Goal: Task Accomplishment & Management: Manage account settings

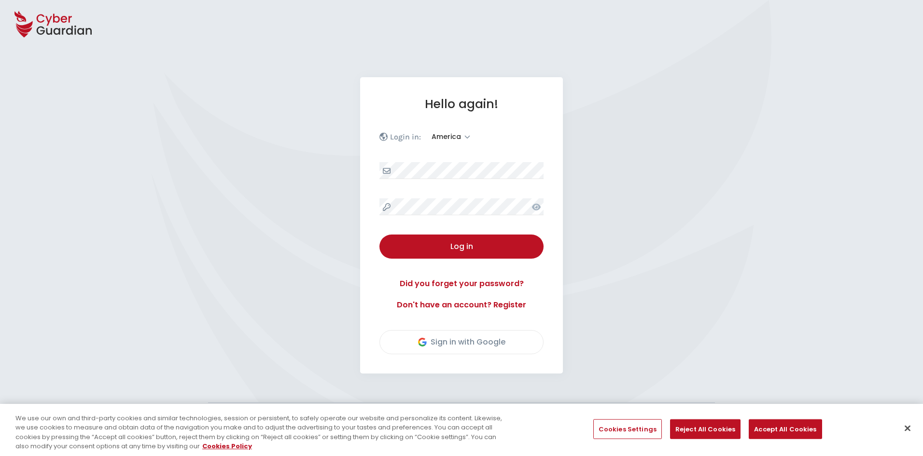
select select "America"
select select "English"
click at [911, 428] on button "Close" at bounding box center [907, 427] width 21 height 21
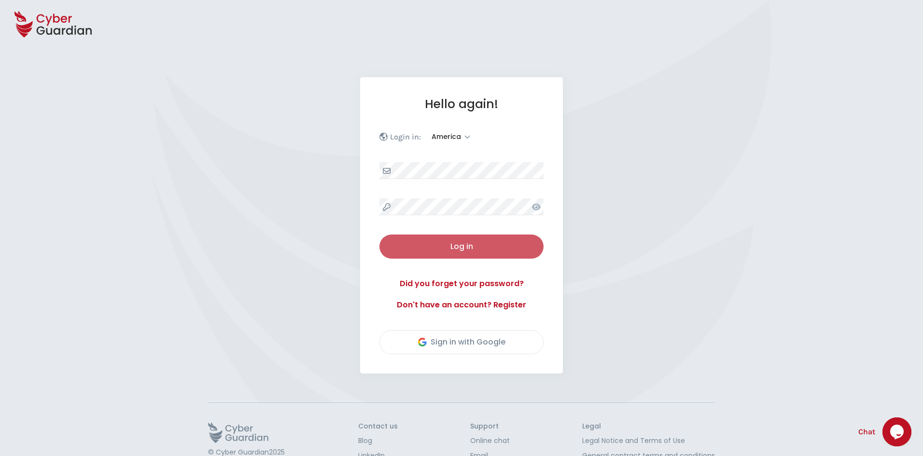
click at [487, 249] on div "Log in" at bounding box center [461, 247] width 150 height 12
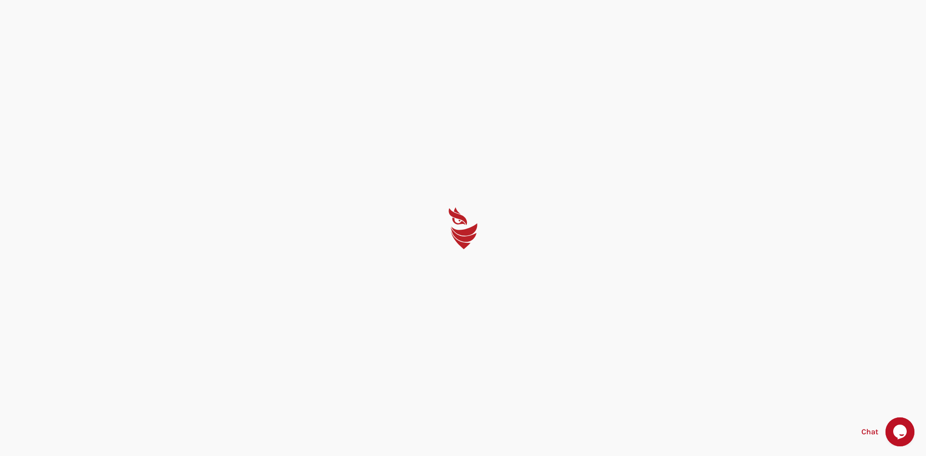
select select "English"
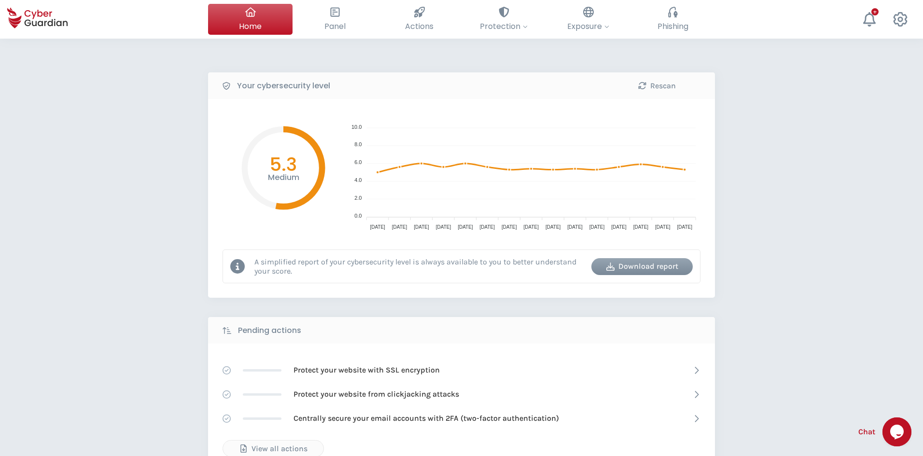
click at [777, 206] on div "Your cybersecurity level Rescan Medium 5.3 10.0 10.0 8.0 8.0 6.0 6.0 4.0 4.0 2.…" at bounding box center [461, 430] width 923 height 782
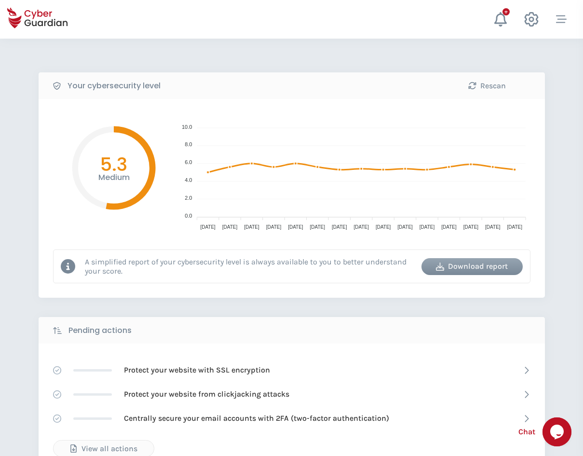
click at [482, 268] on div "Download report" at bounding box center [472, 267] width 87 height 12
click at [488, 86] on div "Rescan" at bounding box center [487, 86] width 87 height 12
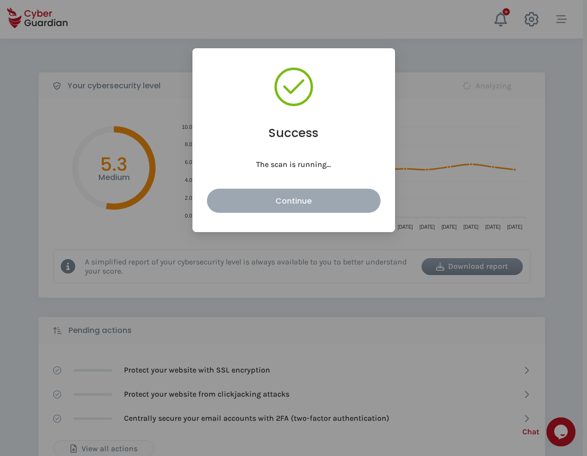
click at [341, 203] on div "Continue" at bounding box center [293, 201] width 159 height 12
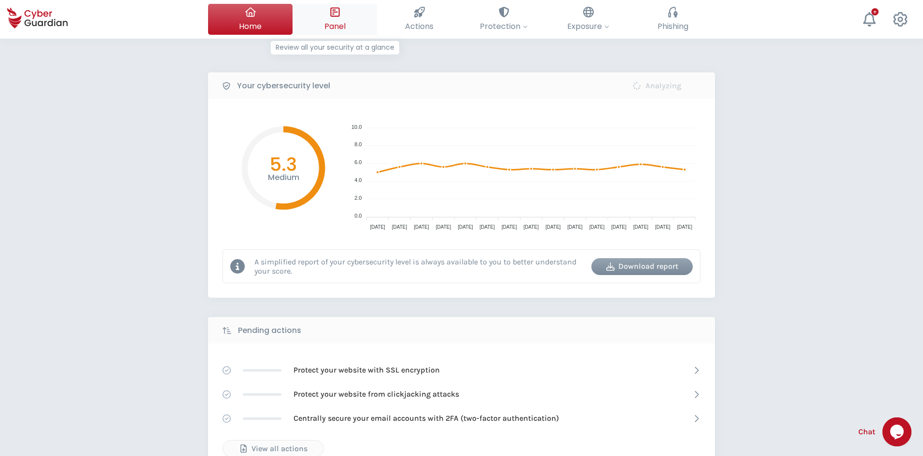
click at [336, 11] on icon at bounding box center [335, 12] width 11 height 11
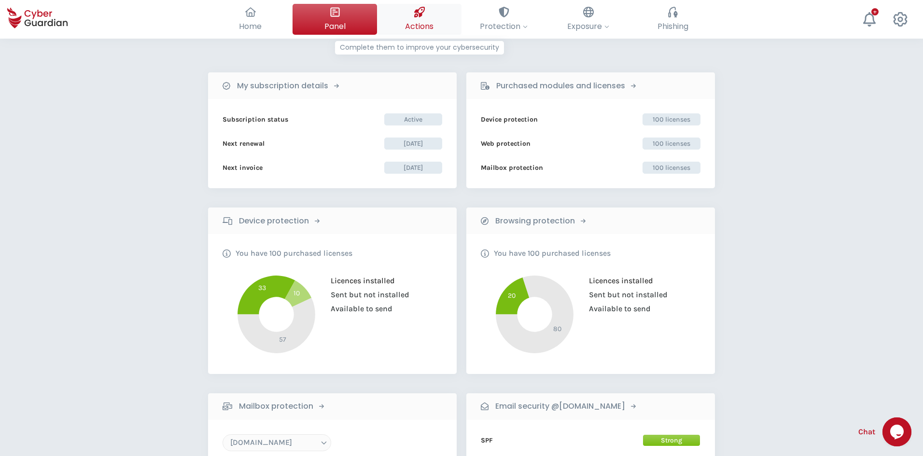
click at [425, 12] on button "Actions Complete them to improve your cybersecurity" at bounding box center [419, 19] width 84 height 31
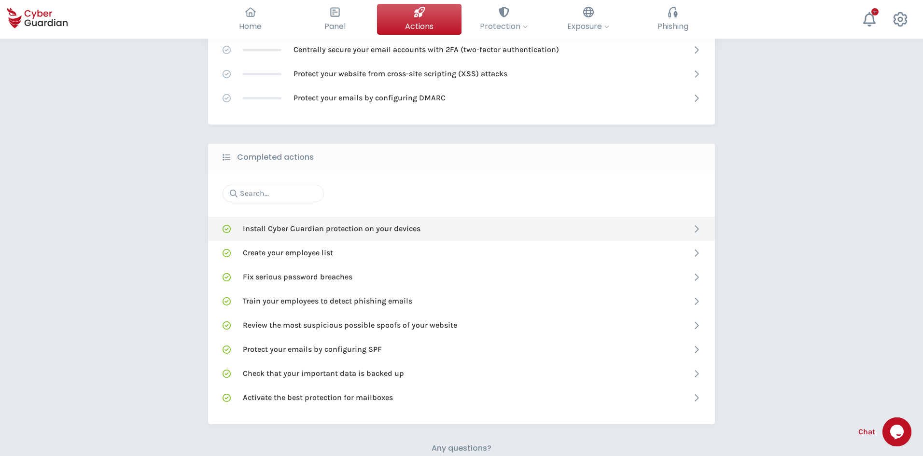
scroll to position [338, 0]
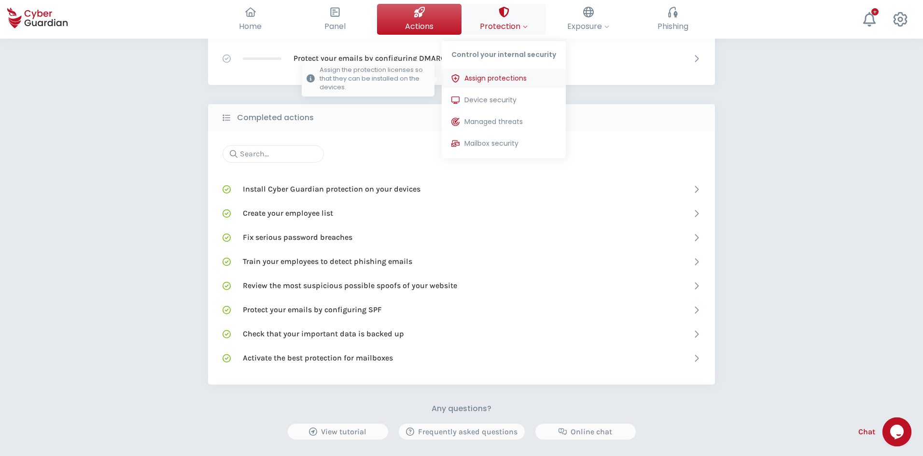
click at [510, 78] on span "Assign protections" at bounding box center [495, 78] width 62 height 10
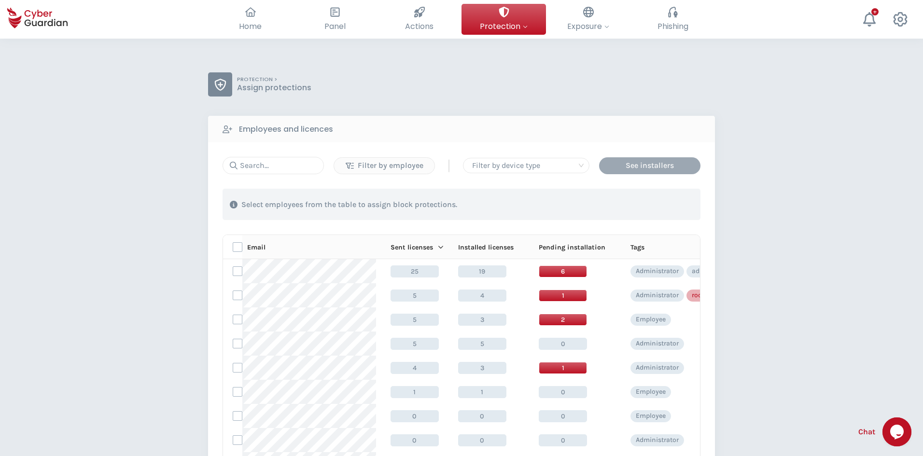
click at [633, 171] on button "See installers" at bounding box center [649, 165] width 101 height 17
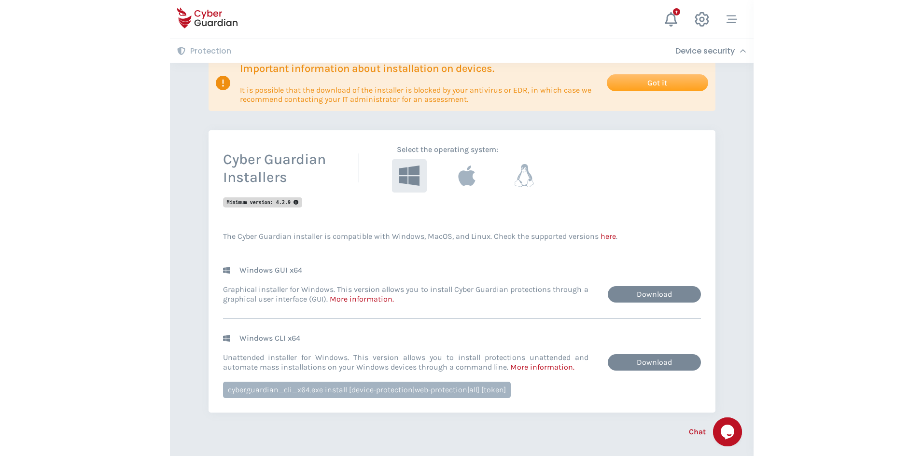
scroll to position [145, 0]
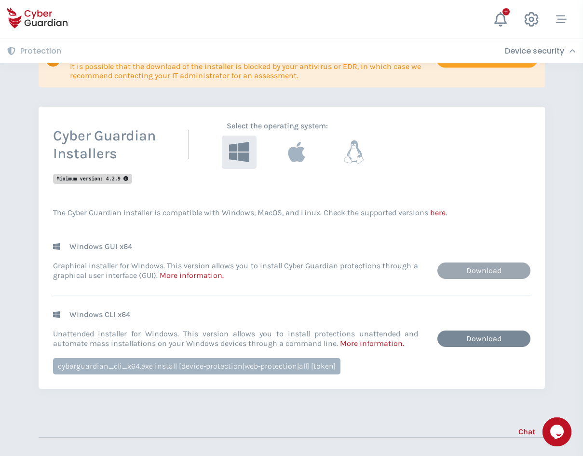
click at [484, 271] on link "Download" at bounding box center [484, 270] width 93 height 16
click at [474, 339] on link "Download" at bounding box center [484, 339] width 93 height 16
click at [291, 162] on icon at bounding box center [296, 152] width 19 height 26
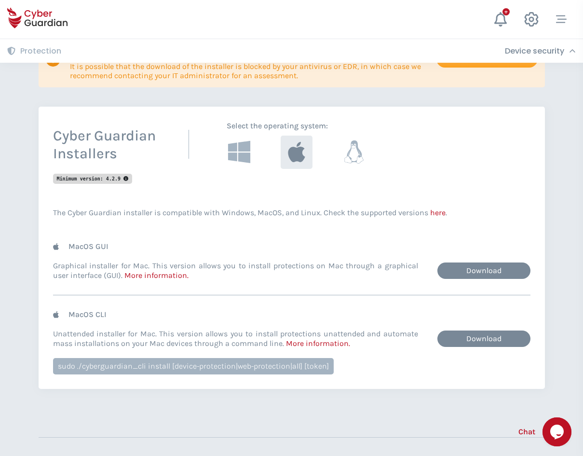
click at [232, 151] on icon at bounding box center [239, 151] width 22 height 22
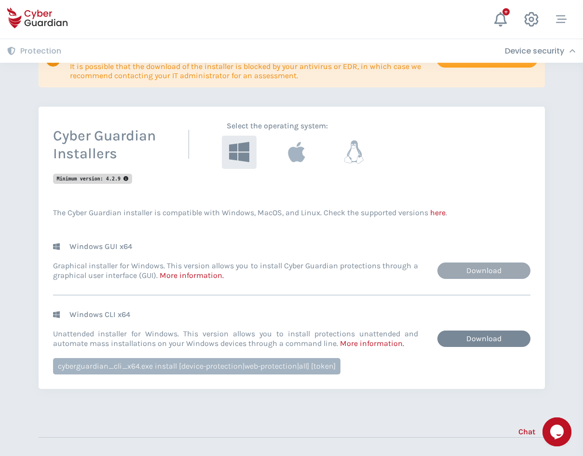
click at [499, 275] on link "Download" at bounding box center [484, 270] width 93 height 16
click at [473, 341] on link "Download" at bounding box center [484, 339] width 93 height 16
click at [304, 159] on icon at bounding box center [296, 151] width 19 height 22
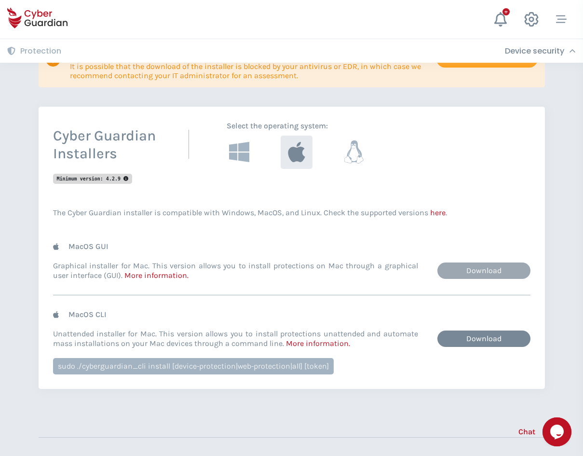
click at [476, 271] on link "Download" at bounding box center [484, 270] width 93 height 16
click at [474, 340] on link "Download" at bounding box center [484, 339] width 93 height 16
click at [352, 154] on icon at bounding box center [354, 152] width 22 height 26
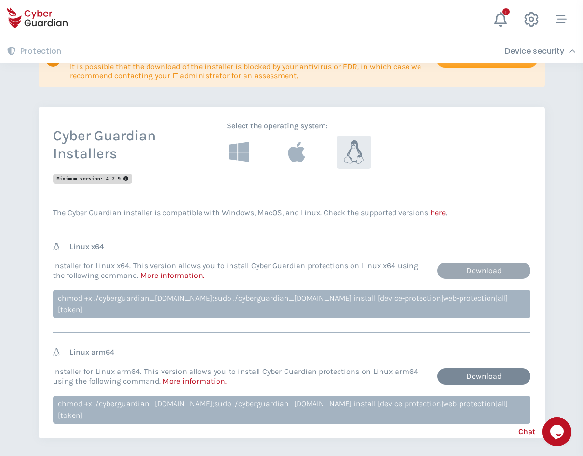
click at [493, 270] on link "Download" at bounding box center [484, 270] width 93 height 16
click at [480, 368] on link "Download" at bounding box center [484, 376] width 93 height 16
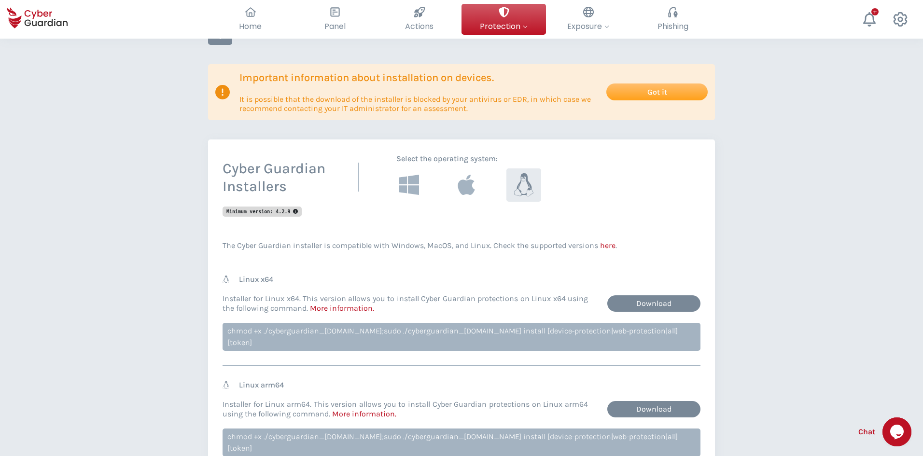
scroll to position [0, 0]
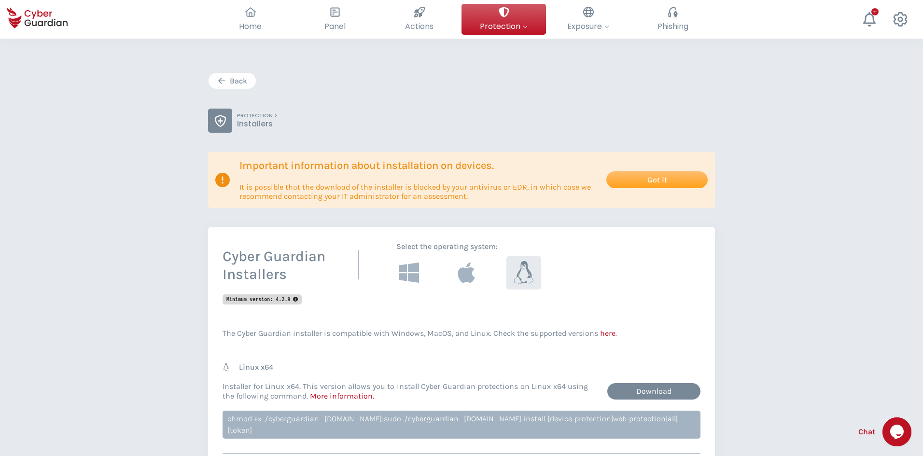
click at [231, 79] on div "Back" at bounding box center [232, 81] width 33 height 12
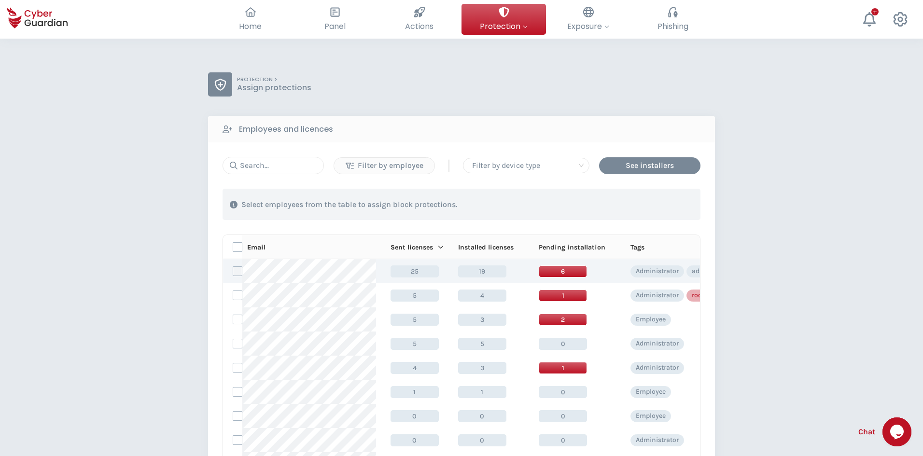
click at [233, 270] on label at bounding box center [238, 271] width 10 height 10
click at [233, 270] on input "checkbox" at bounding box center [233, 271] width 0 height 9
click at [640, 205] on div "Assign protections" at bounding box center [644, 205] width 81 height 12
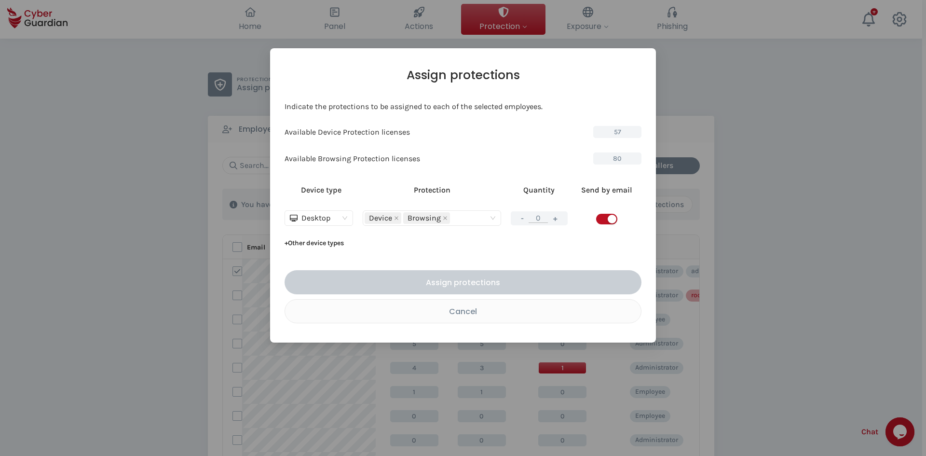
click at [555, 222] on button "+" at bounding box center [556, 218] width 12 height 12
type input "1"
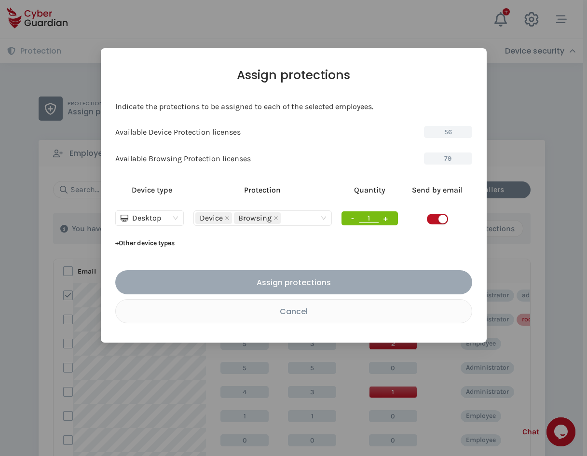
click at [304, 282] on div "Assign protections" at bounding box center [294, 282] width 343 height 12
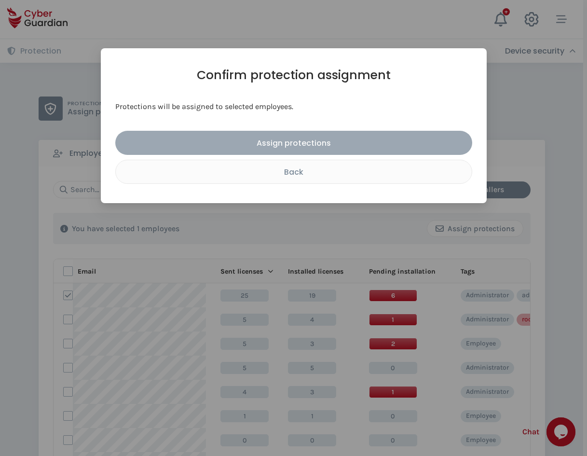
click at [308, 141] on div "Assign protections" at bounding box center [294, 143] width 343 height 12
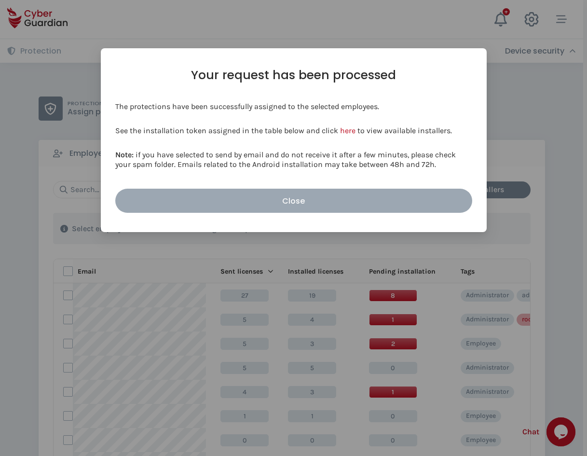
click at [358, 201] on div "Close" at bounding box center [294, 201] width 343 height 12
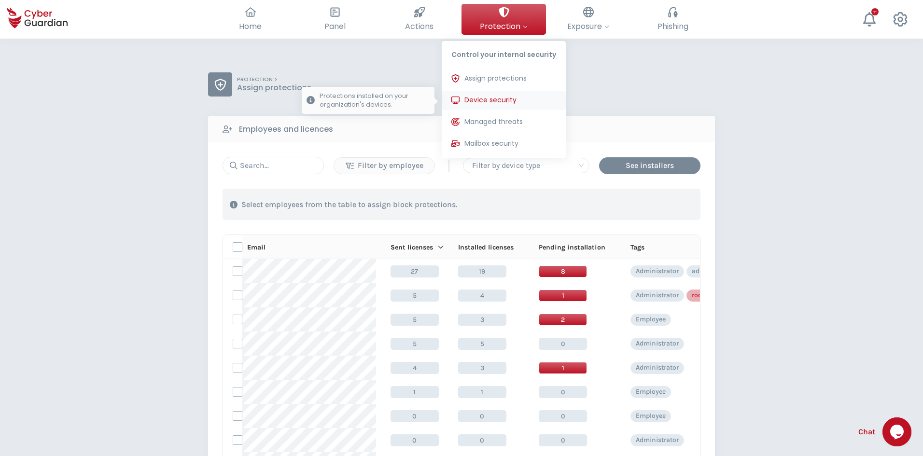
click at [508, 103] on span "Device security" at bounding box center [490, 100] width 52 height 10
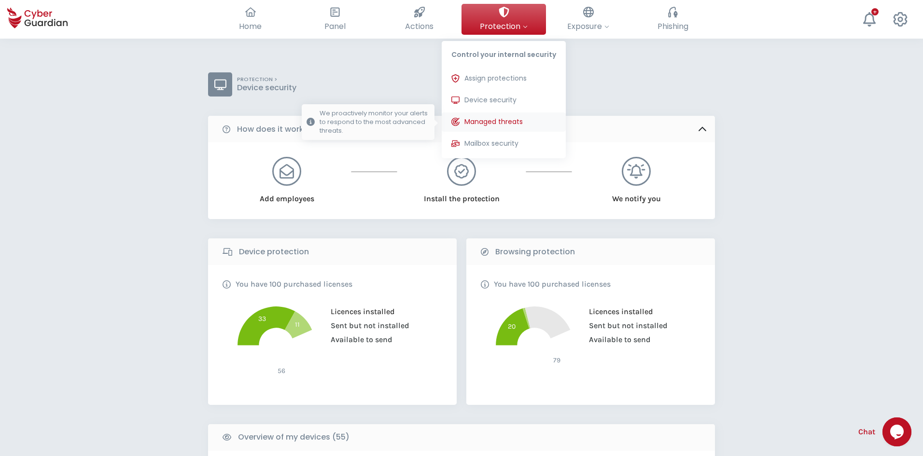
click at [504, 124] on span "Managed threats" at bounding box center [493, 122] width 58 height 10
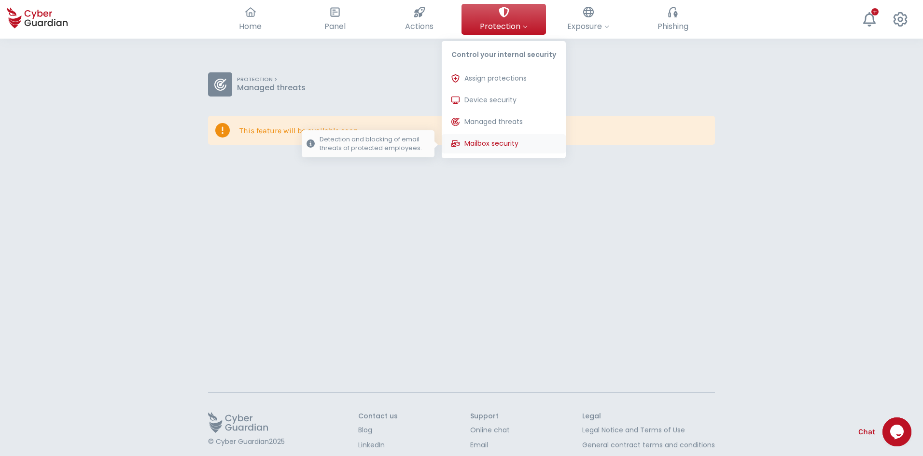
click at [518, 148] on span "Mailbox security" at bounding box center [491, 143] width 54 height 10
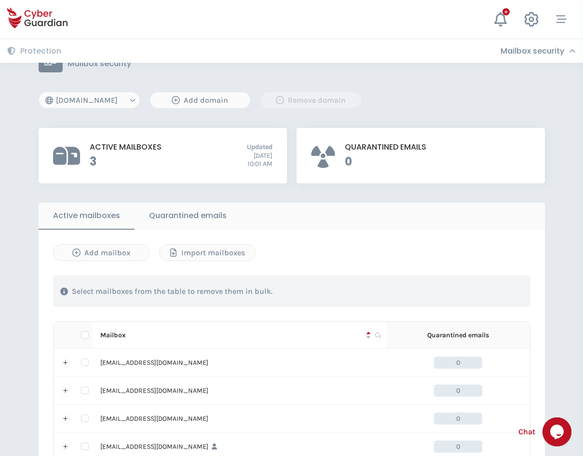
scroll to position [97, 0]
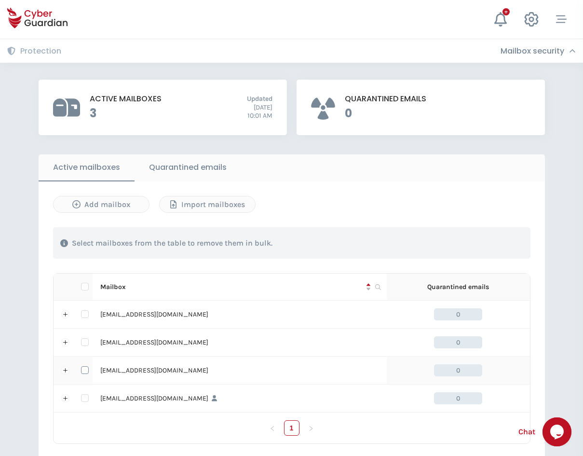
click at [85, 373] on input "checkbox" at bounding box center [85, 370] width 8 height 8
checkbox input "true"
click at [478, 245] on div "Remove mailbox" at bounding box center [475, 243] width 81 height 12
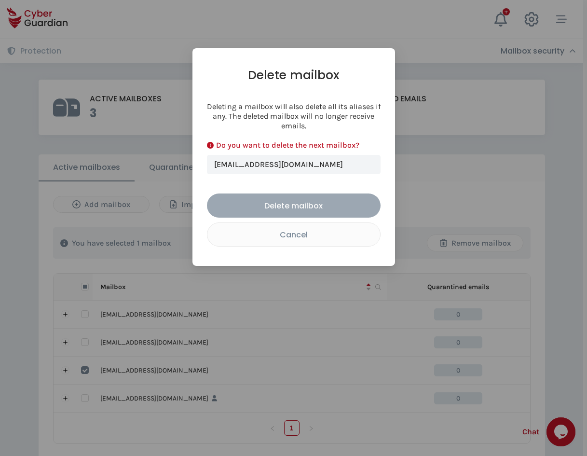
click at [319, 204] on div "Delete mailbox" at bounding box center [293, 206] width 159 height 12
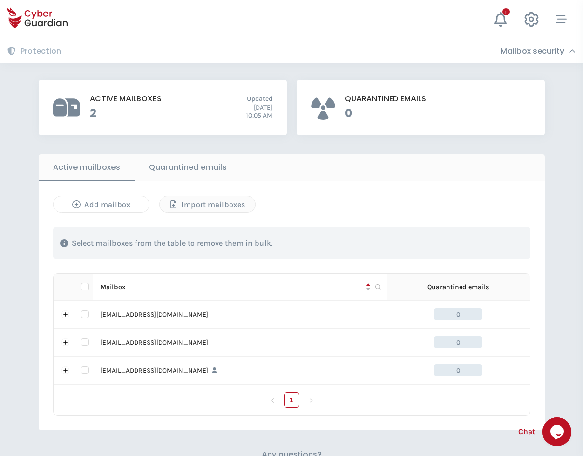
click at [103, 205] on div "Add mailbox" at bounding box center [101, 205] width 81 height 12
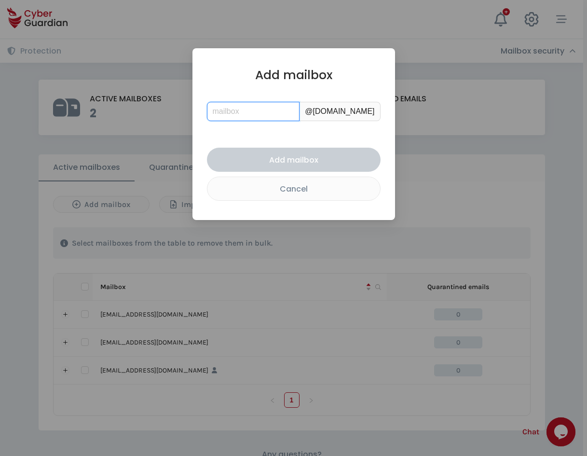
click at [261, 114] on input "text" at bounding box center [253, 111] width 93 height 19
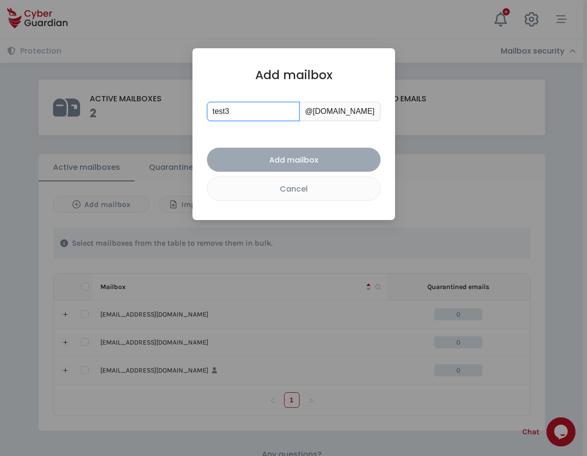
type input "test3"
click at [284, 161] on div "Add mailbox" at bounding box center [293, 160] width 159 height 12
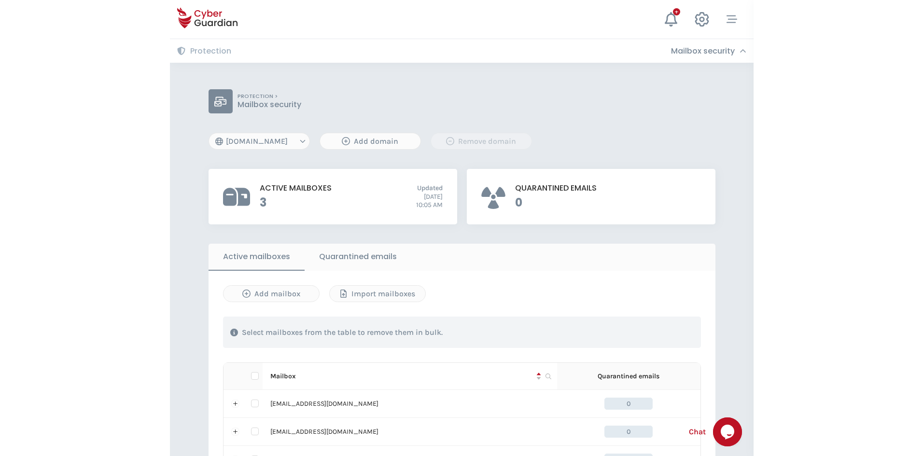
scroll to position [0, 0]
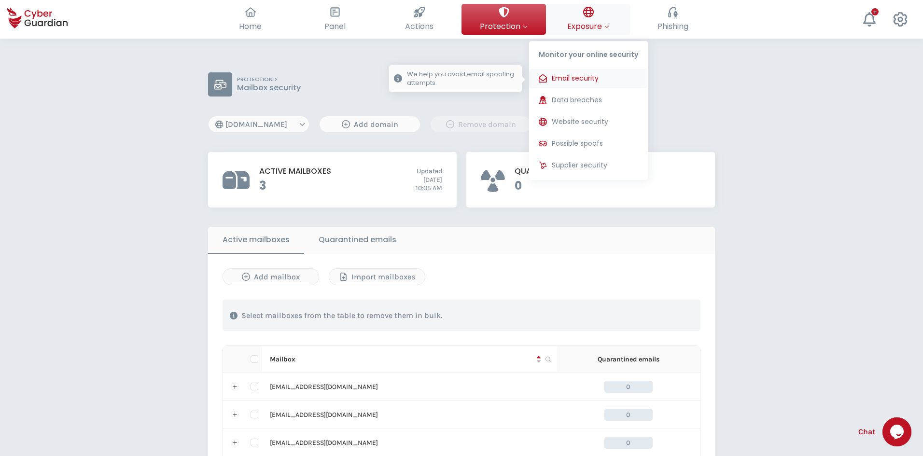
click at [570, 73] on button "Email security We help you avoid email spoofing attempts." at bounding box center [588, 78] width 119 height 19
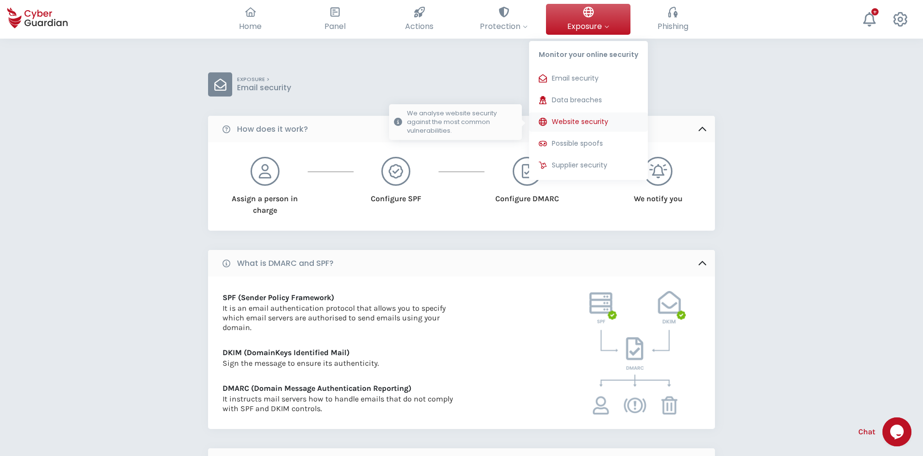
click at [565, 124] on span "Website security" at bounding box center [580, 122] width 56 height 10
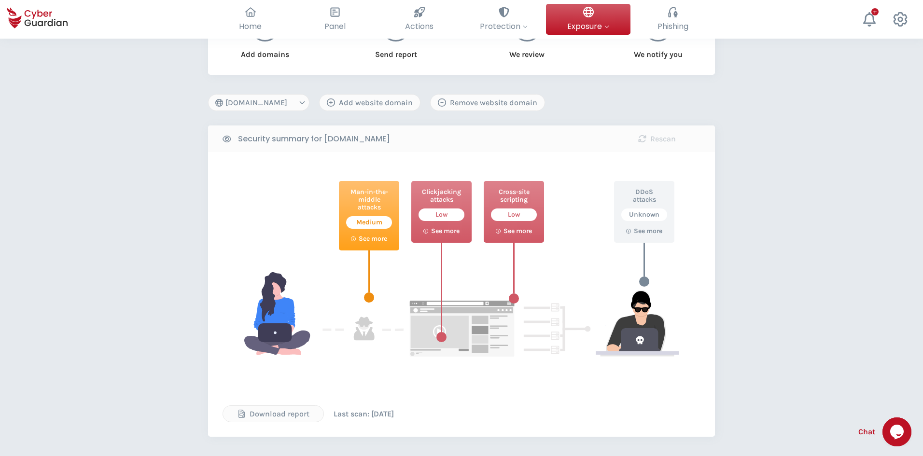
scroll to position [145, 0]
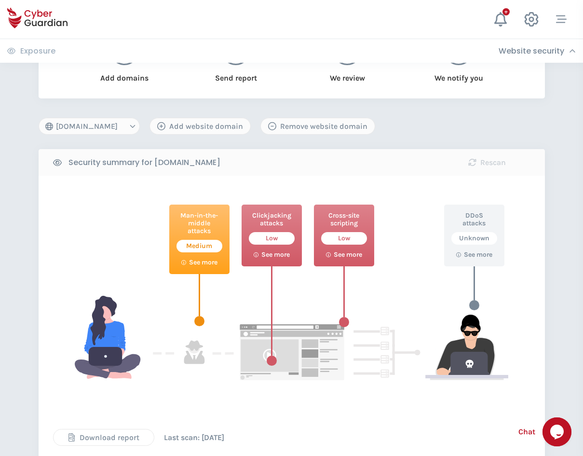
click at [128, 438] on div "Download report" at bounding box center [104, 438] width 86 height 12
click at [126, 125] on select "[DOMAIN_NAME] [DOMAIN_NAME]" at bounding box center [89, 126] width 101 height 17
click at [44, 212] on div "Man-in-the-middle attacks Medium See more Clickjacking attacks Low See more Cro…" at bounding box center [292, 318] width 507 height 285
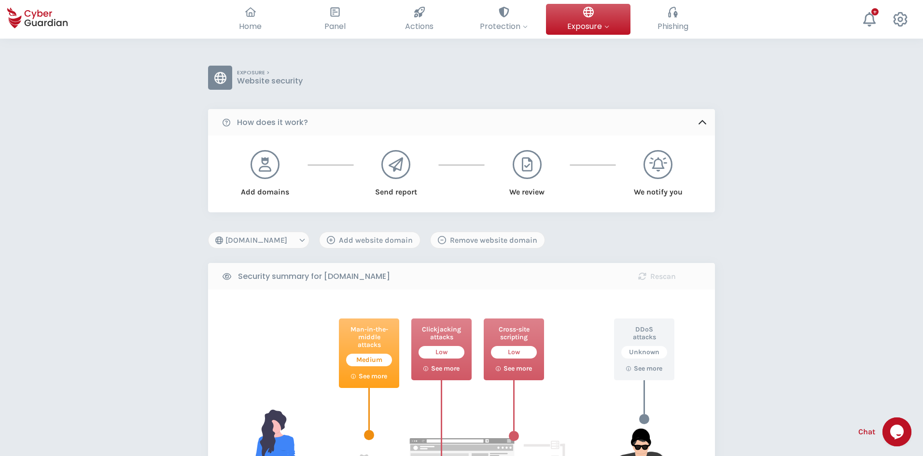
scroll to position [0, 0]
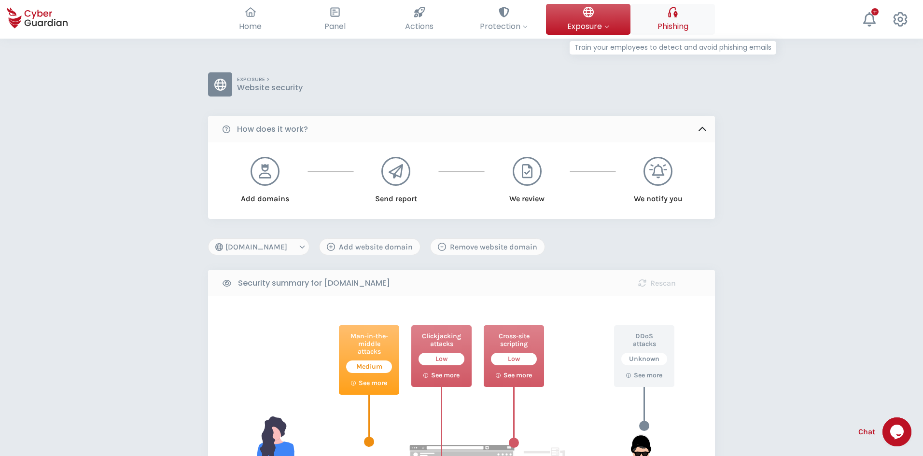
click at [671, 24] on span "Phishing" at bounding box center [672, 26] width 31 height 12
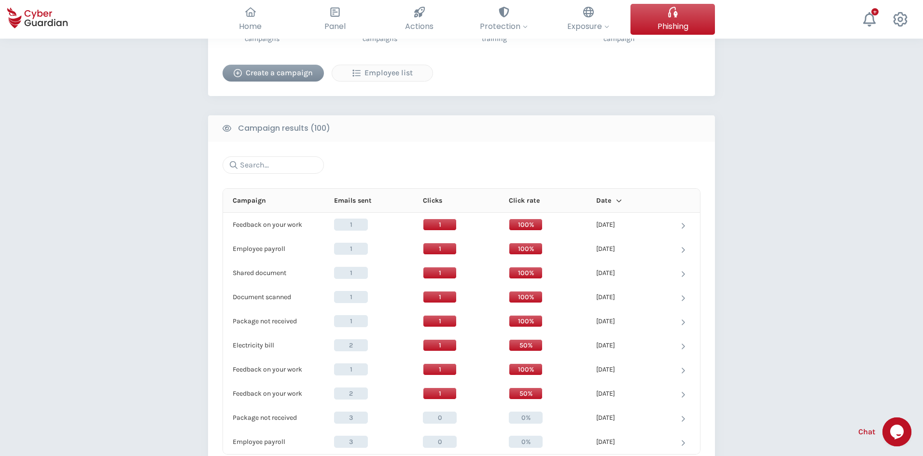
scroll to position [241, 0]
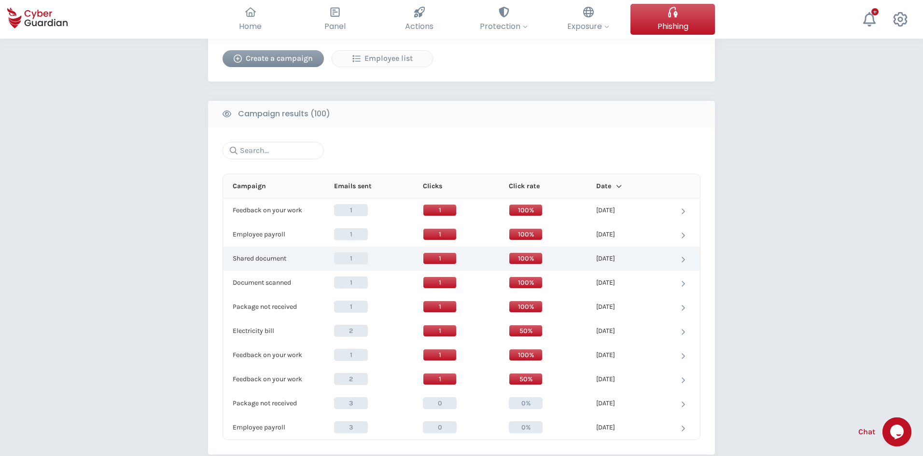
click at [273, 257] on p "Shared document" at bounding box center [260, 258] width 54 height 9
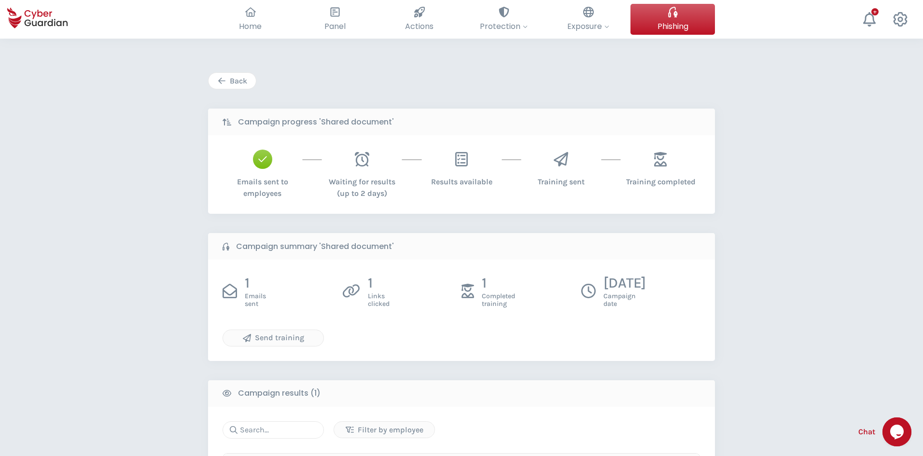
click at [230, 85] on div "Back" at bounding box center [232, 81] width 33 height 12
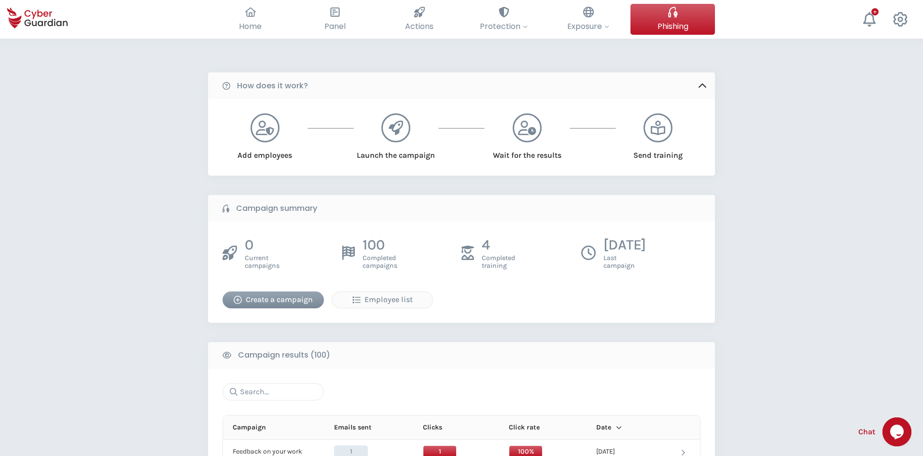
click at [289, 296] on div "Create a campaign" at bounding box center [273, 300] width 87 height 12
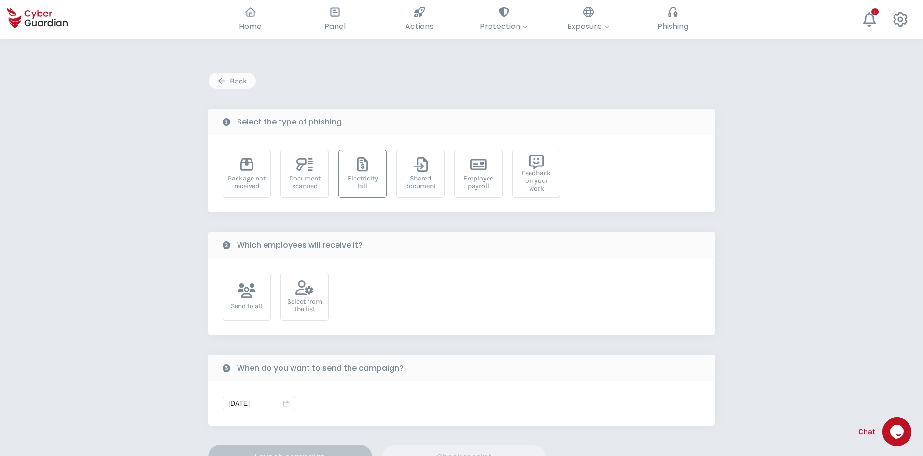
click at [358, 170] on icon at bounding box center [362, 164] width 11 height 14
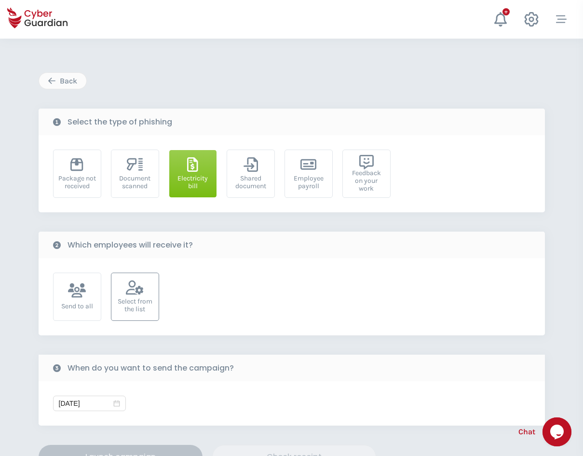
click at [130, 303] on div "Select from the list" at bounding box center [135, 305] width 38 height 15
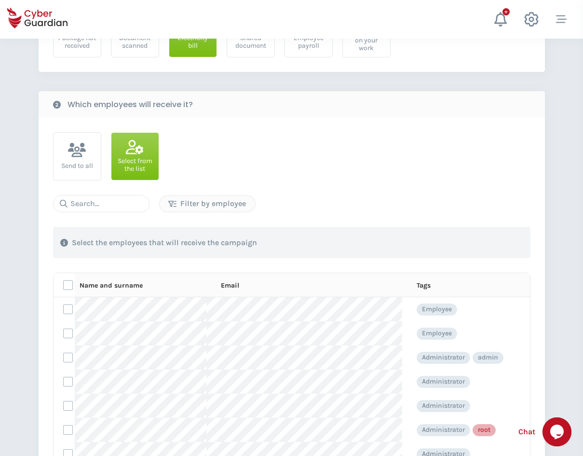
scroll to position [193, 0]
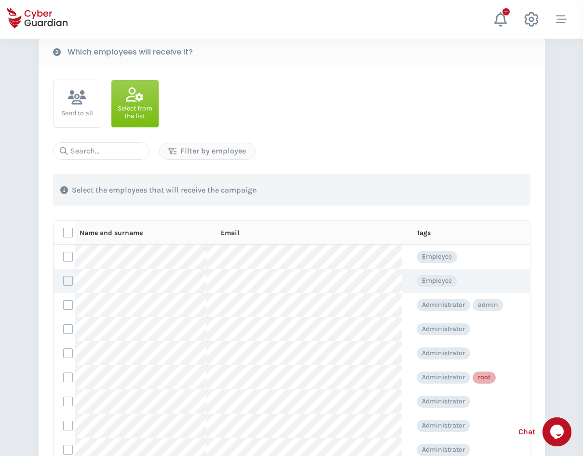
click at [67, 282] on label at bounding box center [68, 281] width 10 height 10
click at [64, 282] on input "checkbox" at bounding box center [64, 280] width 0 height 9
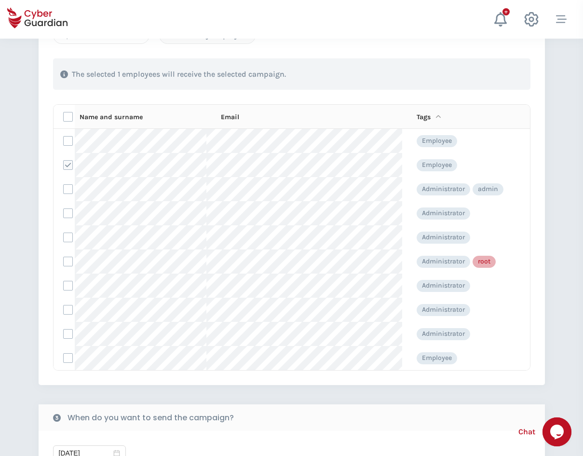
scroll to position [386, 0]
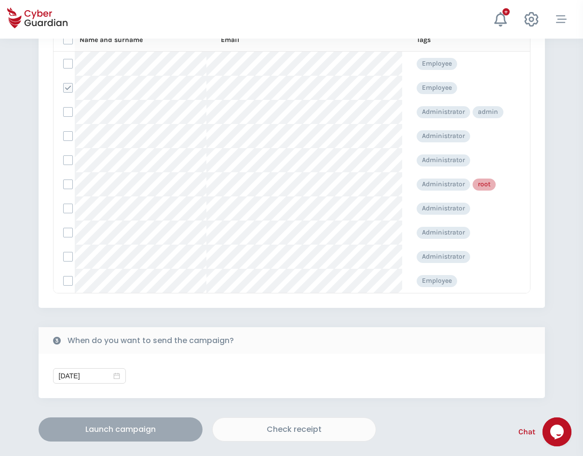
click at [139, 431] on div "Launch campaign" at bounding box center [121, 430] width 150 height 12
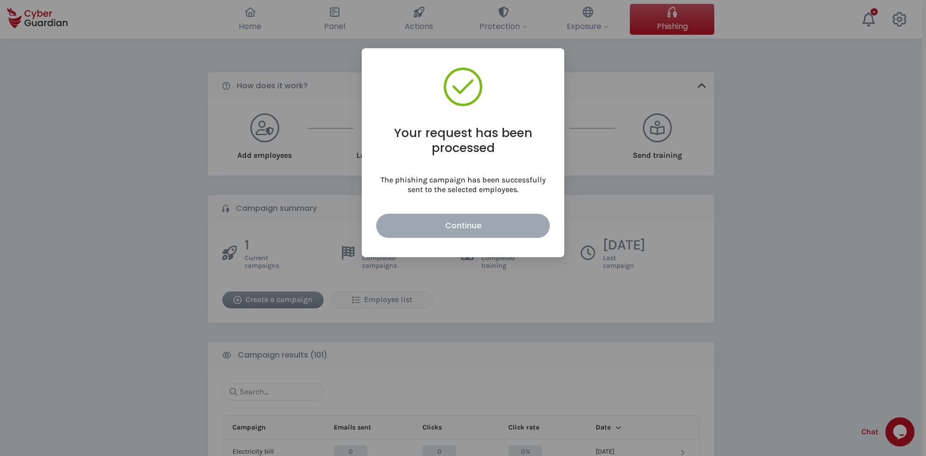
click at [424, 230] on div "Continue" at bounding box center [463, 226] width 159 height 12
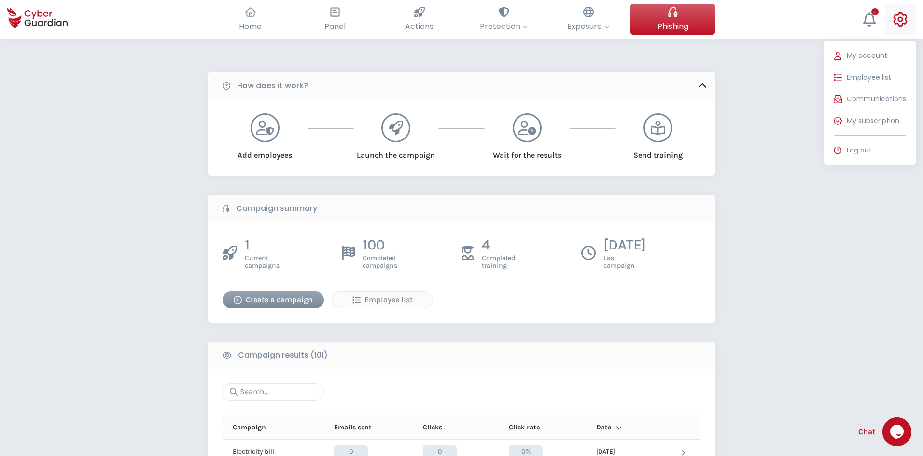
click at [895, 19] on icon at bounding box center [900, 19] width 14 height 14
click at [879, 55] on span "My account" at bounding box center [866, 56] width 41 height 10
select select "English"
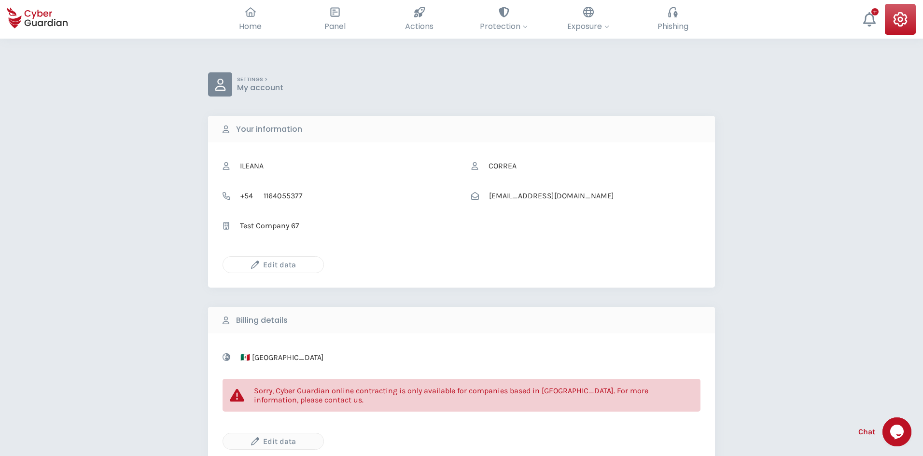
click at [264, 266] on div "Edit data" at bounding box center [273, 265] width 86 height 12
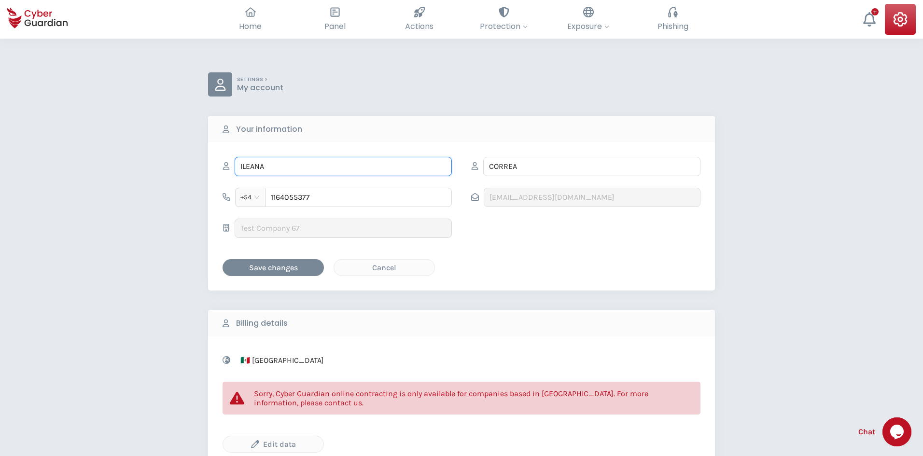
click at [308, 168] on input "ILEANA" at bounding box center [343, 166] width 217 height 19
type input "ILEANAs"
click at [538, 167] on input "CORREA" at bounding box center [591, 166] width 217 height 19
type input "CORREAs"
click at [356, 193] on input "1164055377" at bounding box center [358, 197] width 187 height 19
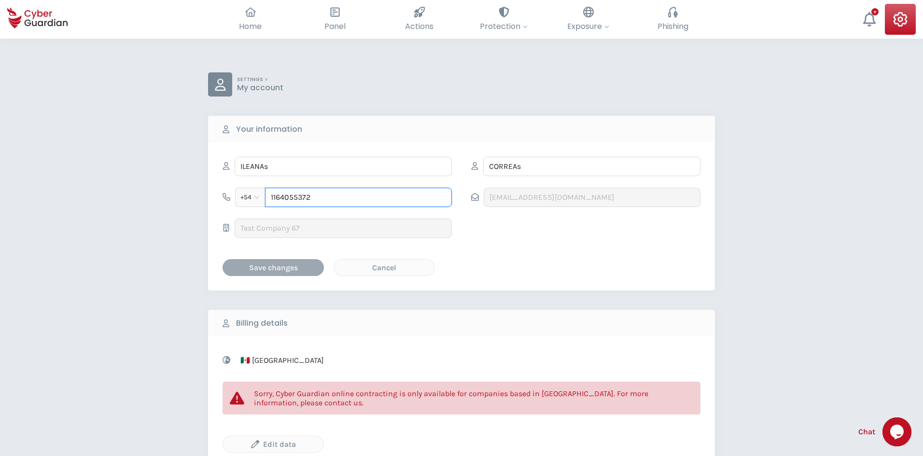
type input "1164055372"
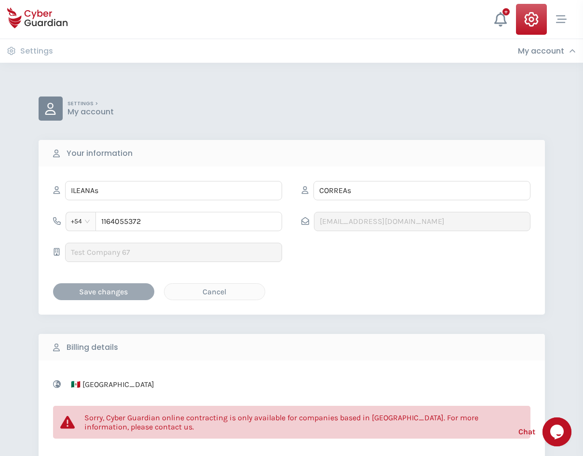
click at [107, 292] on div "Save changes" at bounding box center [103, 292] width 87 height 12
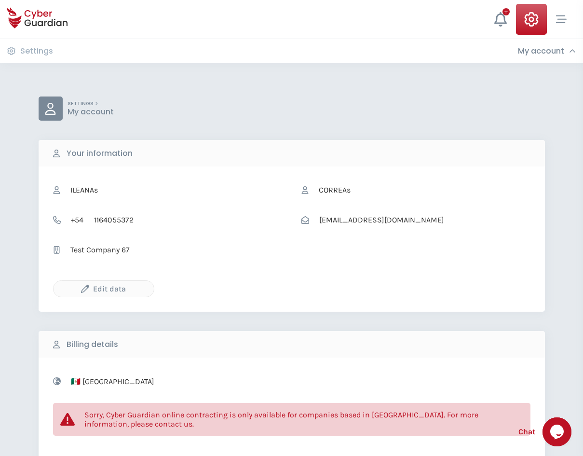
click at [535, 50] on h3 "My account" at bounding box center [541, 51] width 46 height 10
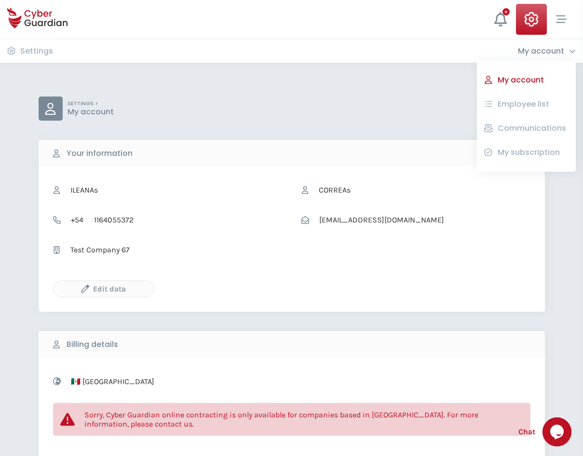
click at [539, 101] on button "Employee list" at bounding box center [532, 104] width 73 height 16
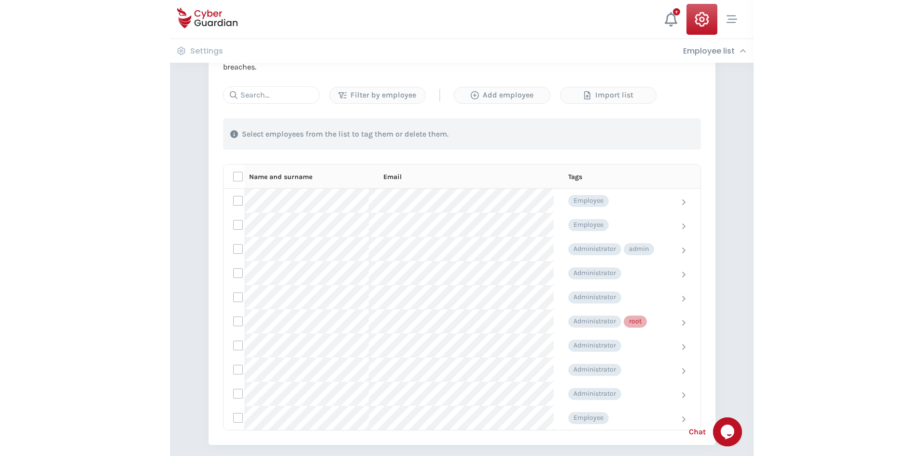
scroll to position [193, 0]
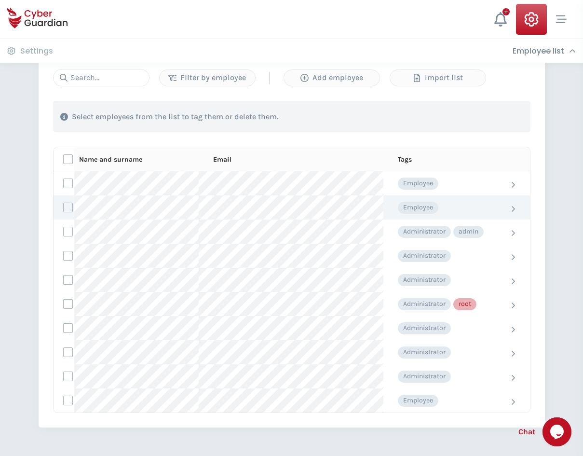
click at [70, 206] on label at bounding box center [68, 208] width 10 height 10
click at [64, 206] on input "checkbox" at bounding box center [64, 207] width 0 height 9
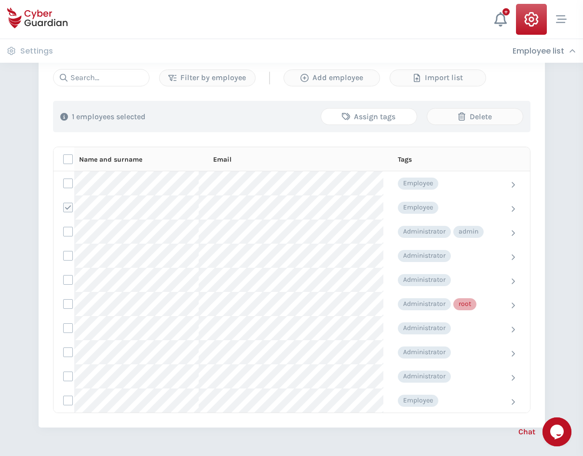
click at [373, 120] on div "Assign tags" at bounding box center [369, 117] width 81 height 12
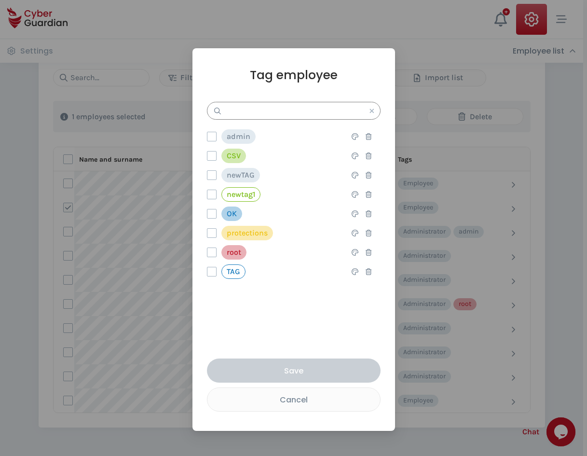
click at [274, 111] on input "text" at bounding box center [294, 111] width 174 height 18
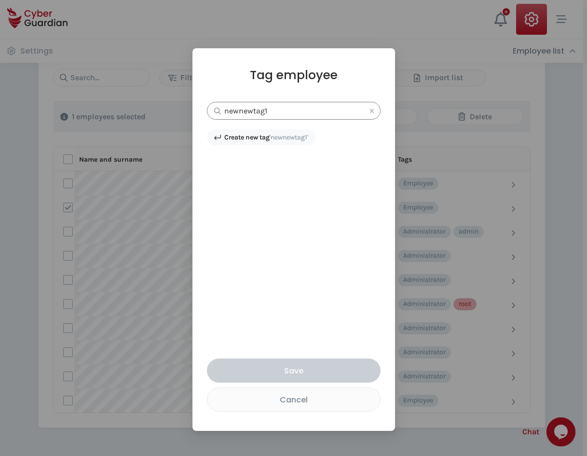
type input "newnewtag1"
click at [263, 136] on strong "Create new tag" at bounding box center [246, 137] width 45 height 8
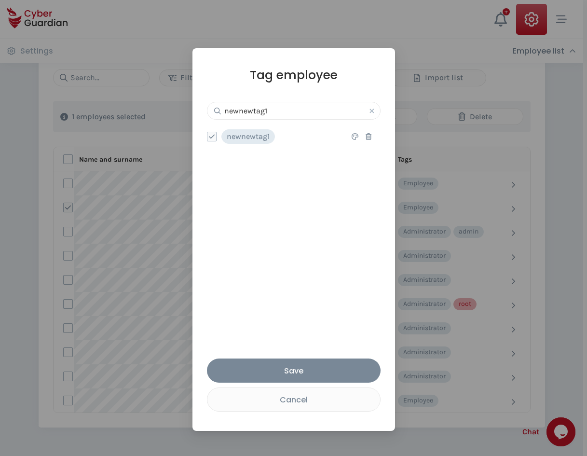
click at [352, 137] on icon at bounding box center [355, 136] width 7 height 7
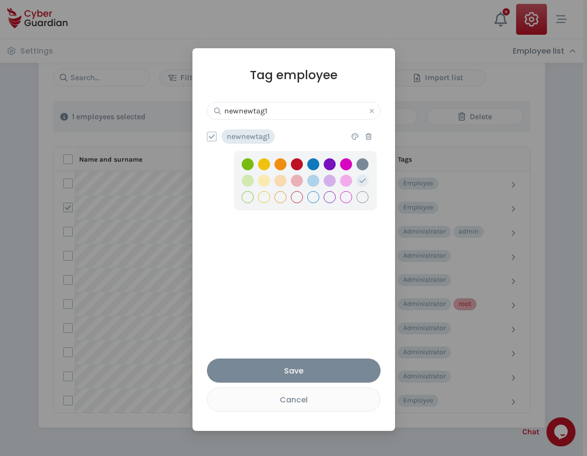
click at [293, 197] on button "button" at bounding box center [297, 197] width 12 height 12
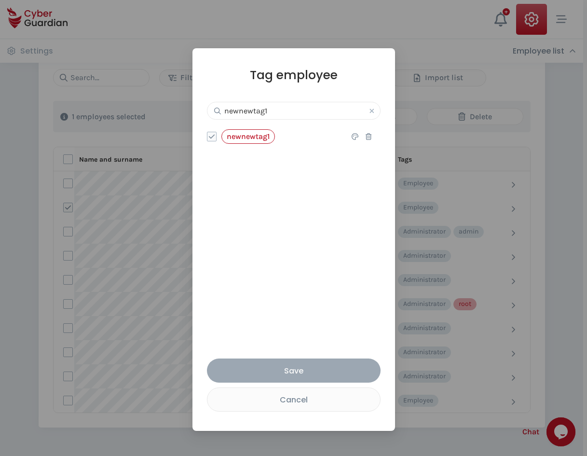
click at [301, 365] on div "Save" at bounding box center [293, 371] width 159 height 12
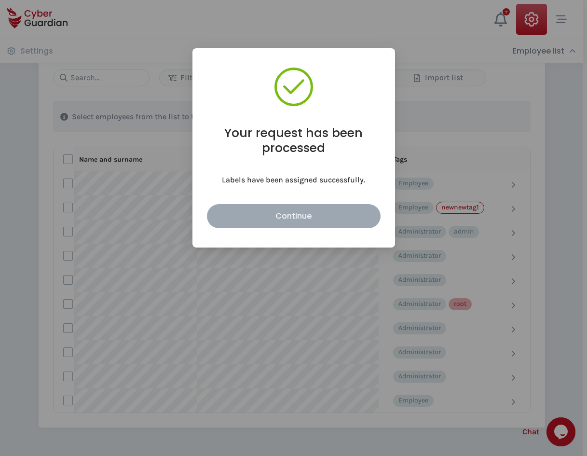
click at [257, 219] on div "Continue" at bounding box center [293, 216] width 159 height 12
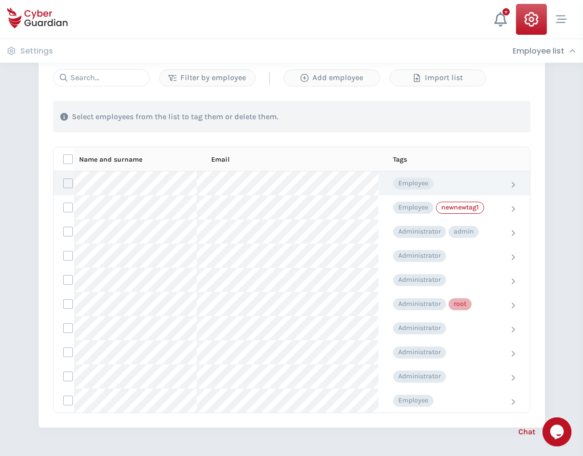
click at [68, 183] on label at bounding box center [68, 184] width 10 height 10
click at [64, 183] on input "checkbox" at bounding box center [64, 183] width 0 height 9
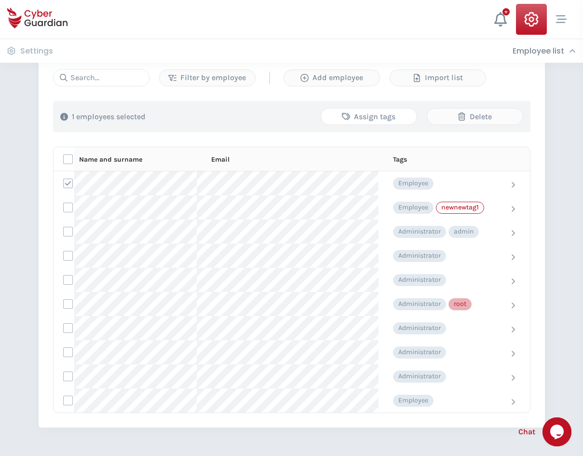
click at [382, 117] on div "Assign tags" at bounding box center [369, 117] width 81 height 12
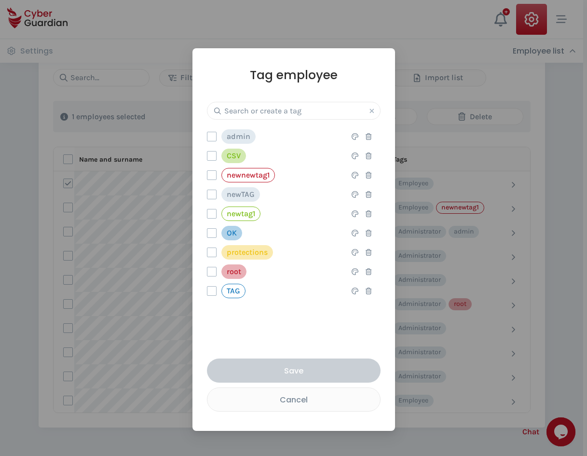
click at [366, 173] on icon at bounding box center [369, 175] width 6 height 7
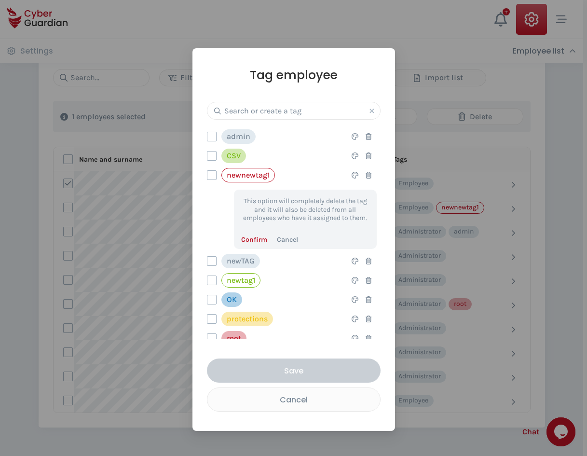
click at [251, 239] on button "Confirm" at bounding box center [254, 240] width 26 height 11
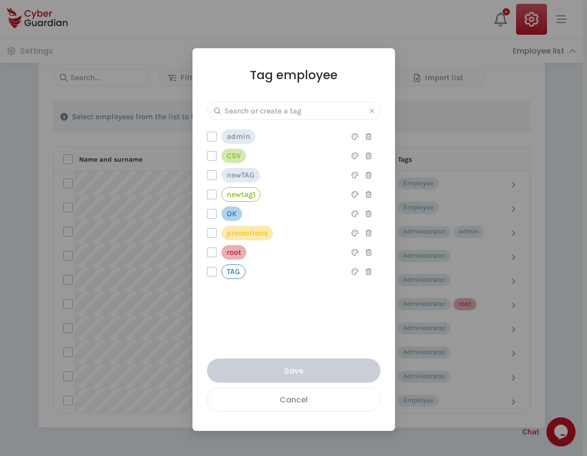
click at [295, 405] on div "Cancel" at bounding box center [294, 400] width 158 height 12
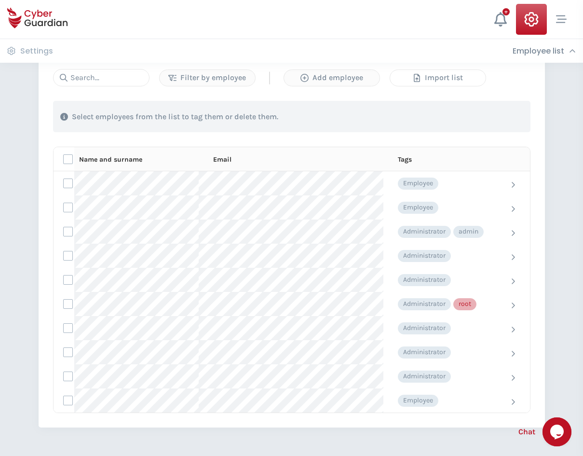
click at [426, 78] on div "Import list" at bounding box center [438, 78] width 81 height 12
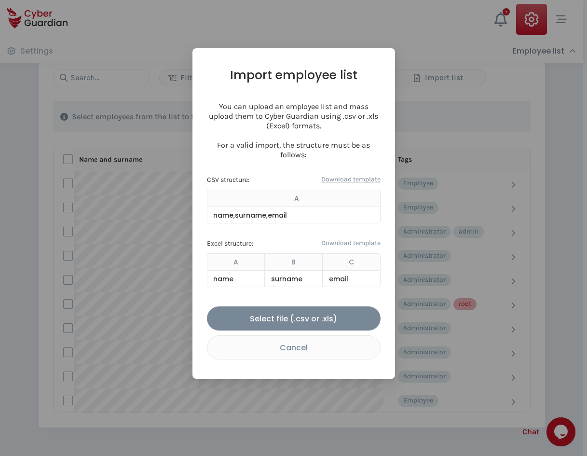
click at [358, 179] on link "Download template" at bounding box center [350, 179] width 59 height 11
click at [341, 238] on link "Download template" at bounding box center [350, 243] width 59 height 11
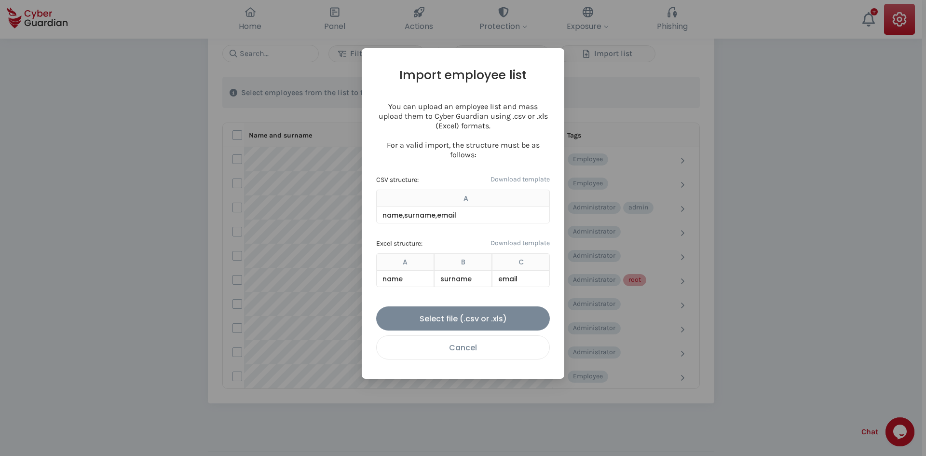
click at [442, 348] on div "Cancel" at bounding box center [463, 348] width 158 height 12
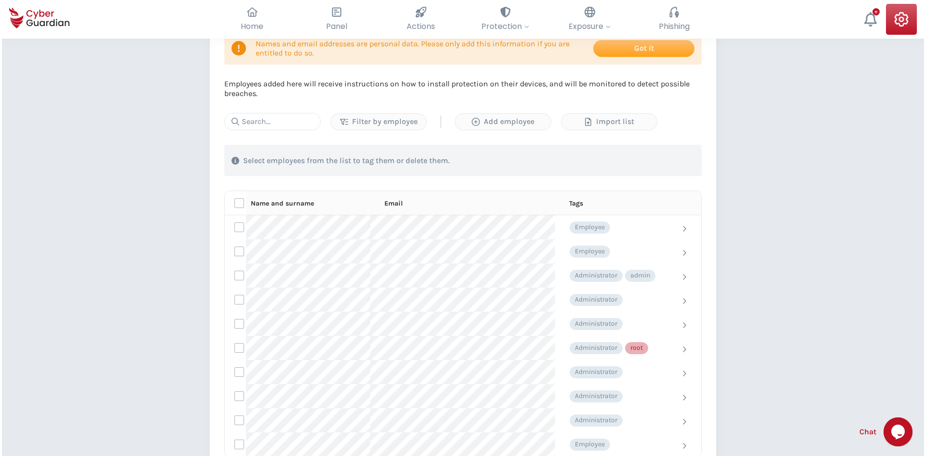
scroll to position [0, 0]
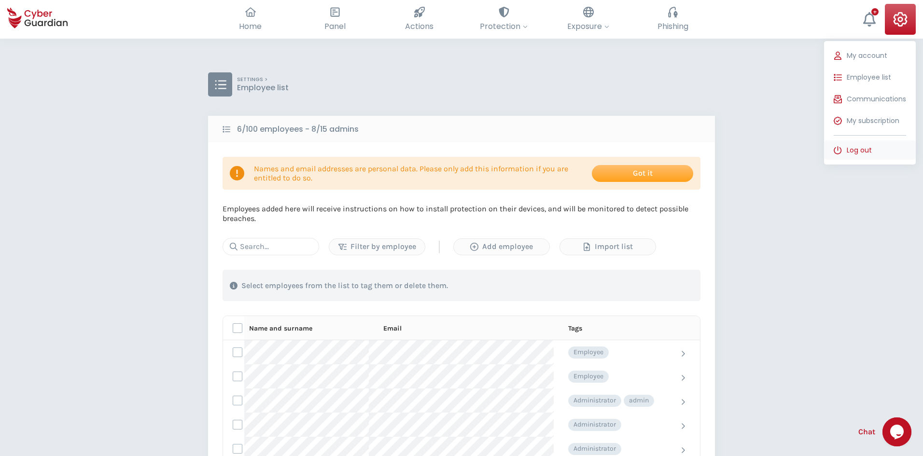
click at [869, 150] on span "Log out" at bounding box center [858, 150] width 25 height 10
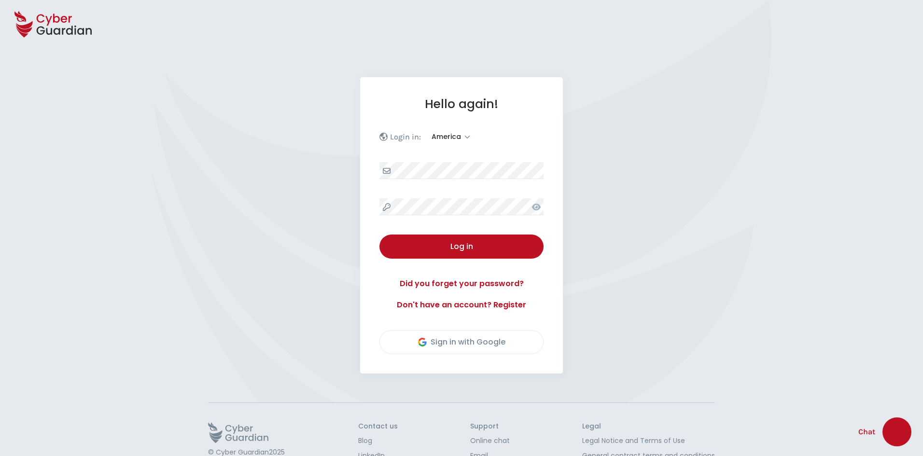
select select "America"
select select "English"
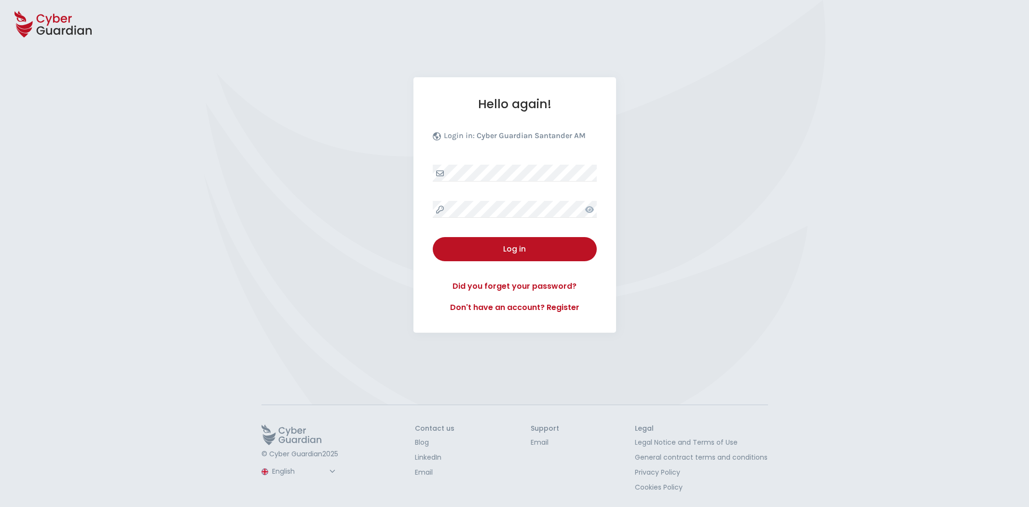
select select "English"
click at [539, 251] on div "Log in" at bounding box center [515, 249] width 150 height 12
